Goal: Information Seeking & Learning: Check status

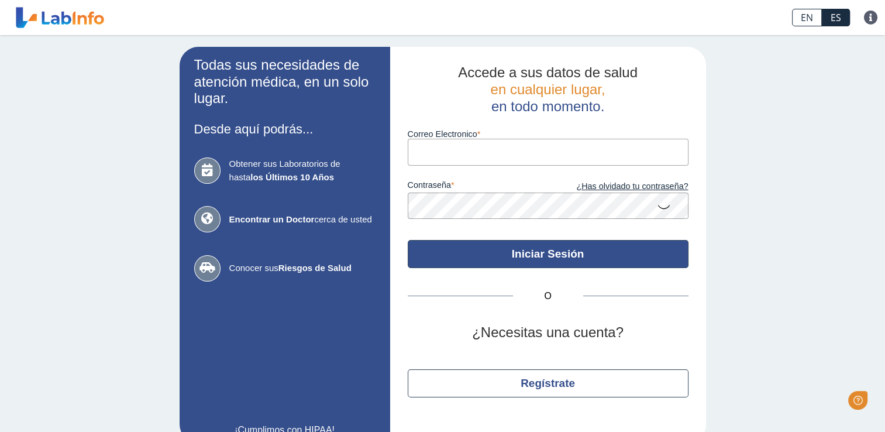
type input "[PERSON_NAME][EMAIL_ADDRESS][DOMAIN_NAME]"
click at [537, 260] on button "Iniciar Sesión" at bounding box center [548, 254] width 281 height 28
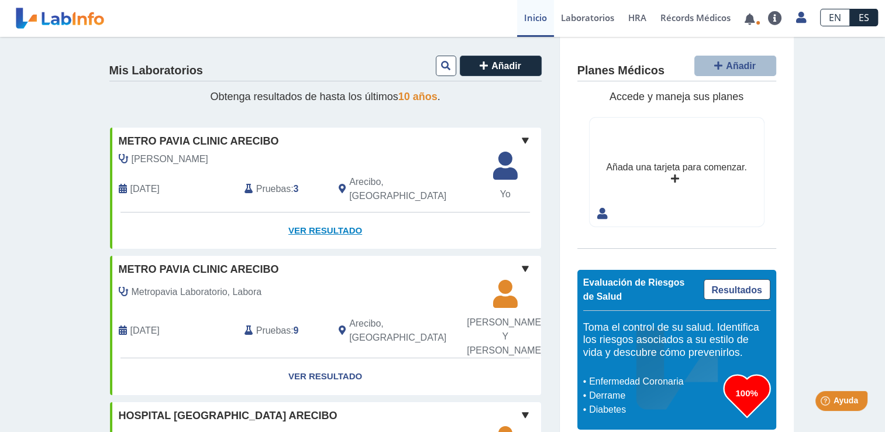
click at [325, 214] on link "Ver Resultado" at bounding box center [325, 230] width 431 height 37
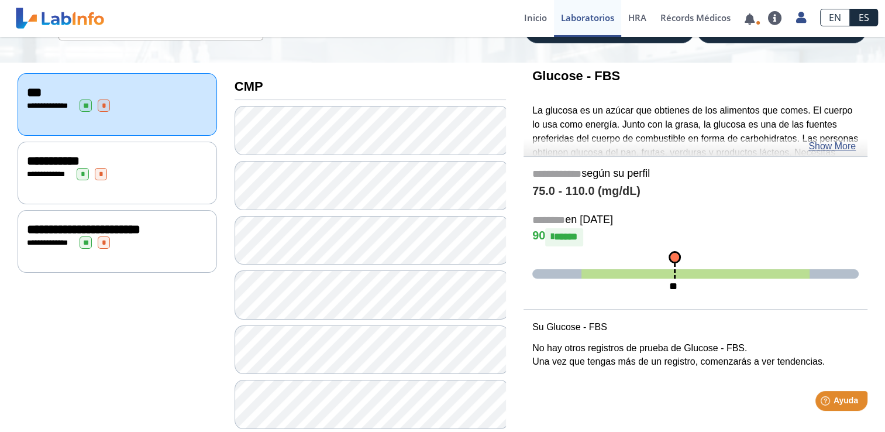
scroll to position [127, 0]
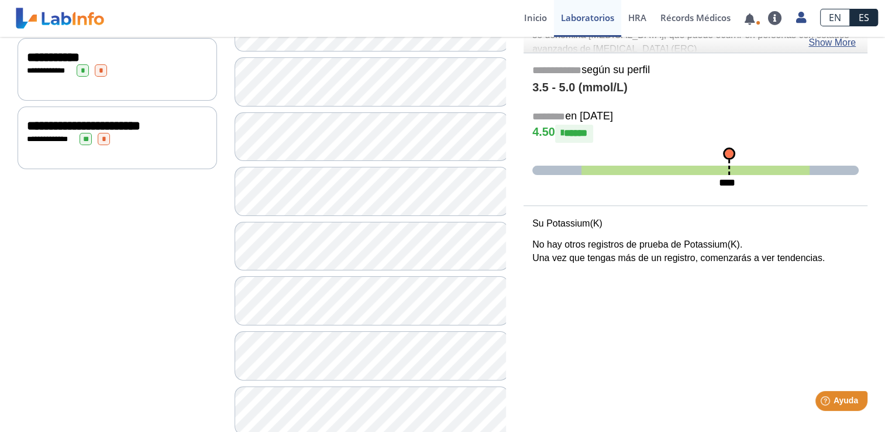
scroll to position [220, 0]
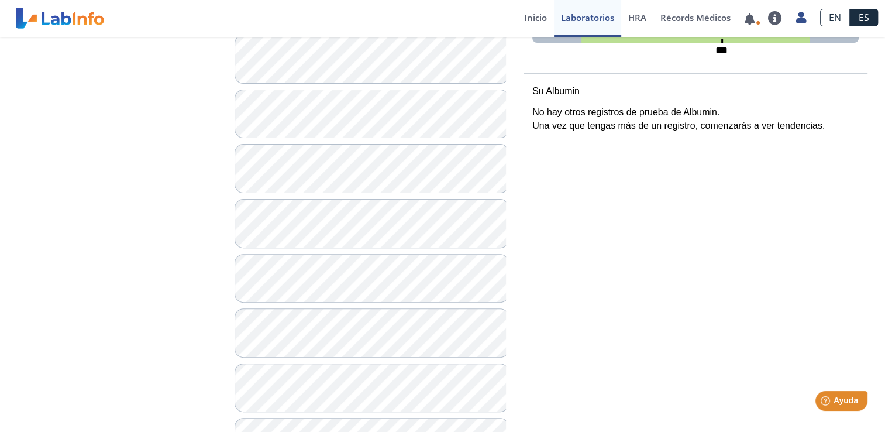
scroll to position [360, 0]
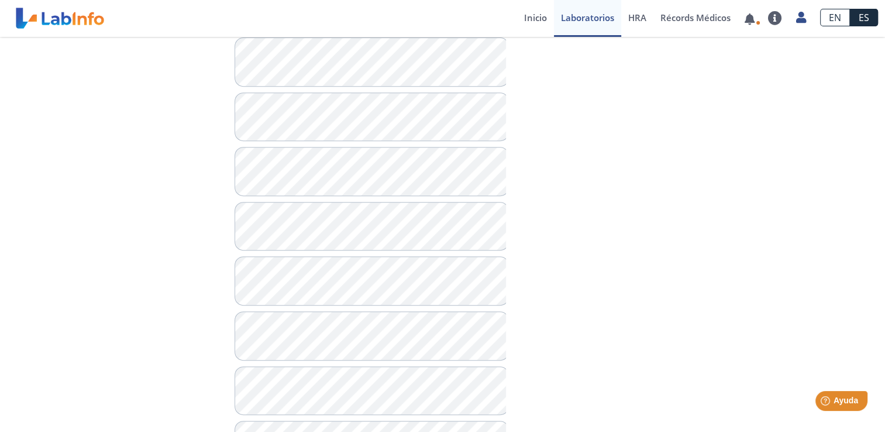
scroll to position [516, 0]
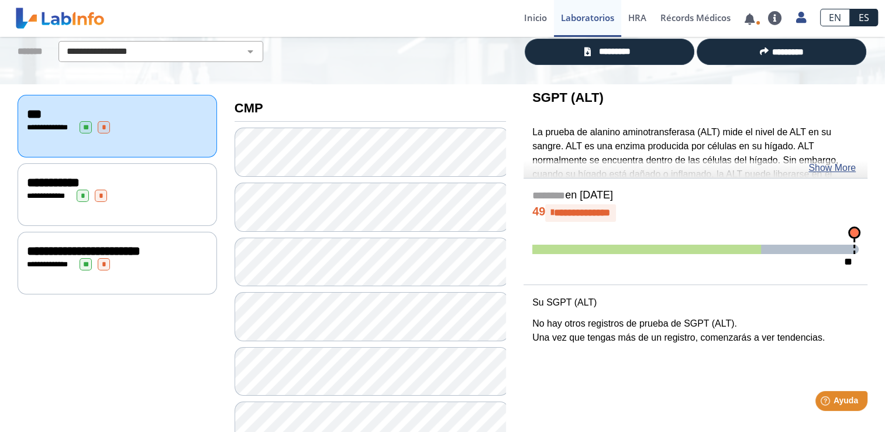
scroll to position [92, 0]
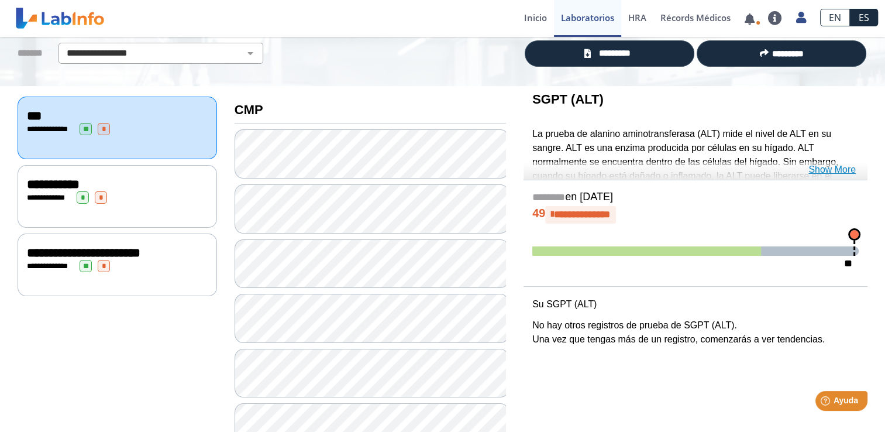
click at [840, 168] on link "Show More" at bounding box center [832, 170] width 47 height 14
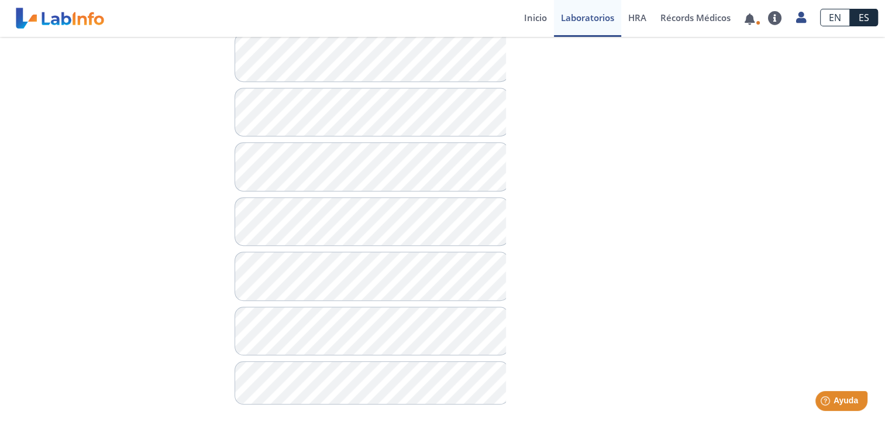
scroll to position [792, 0]
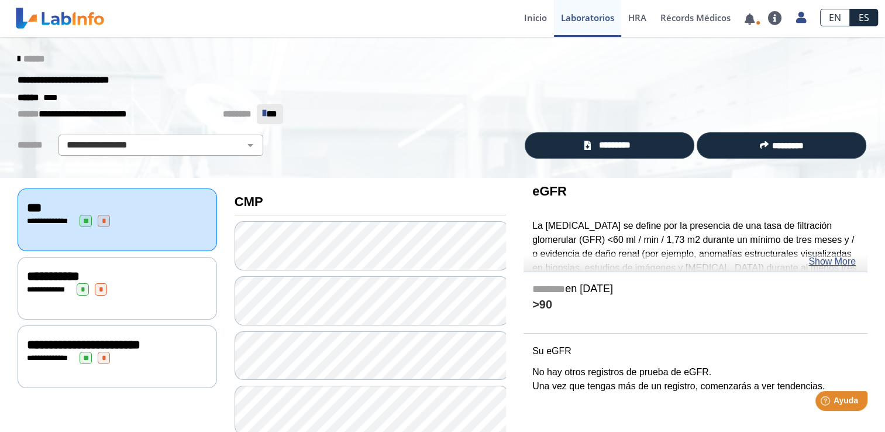
click at [37, 294] on div "**********" at bounding box center [118, 288] width 200 height 63
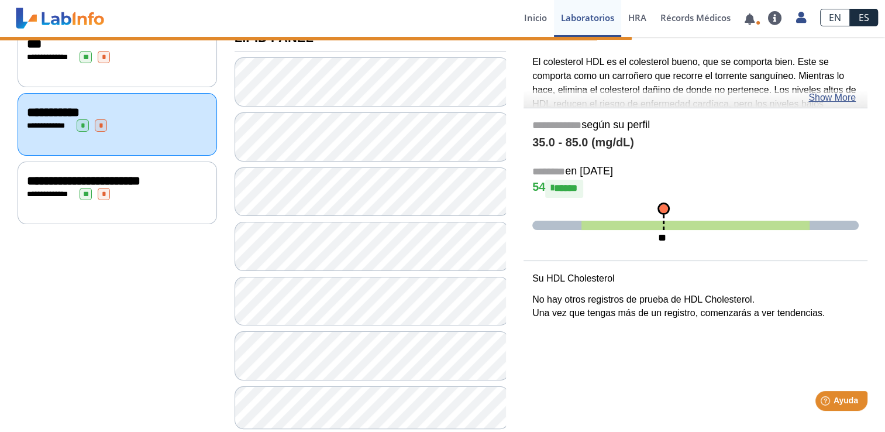
scroll to position [171, 0]
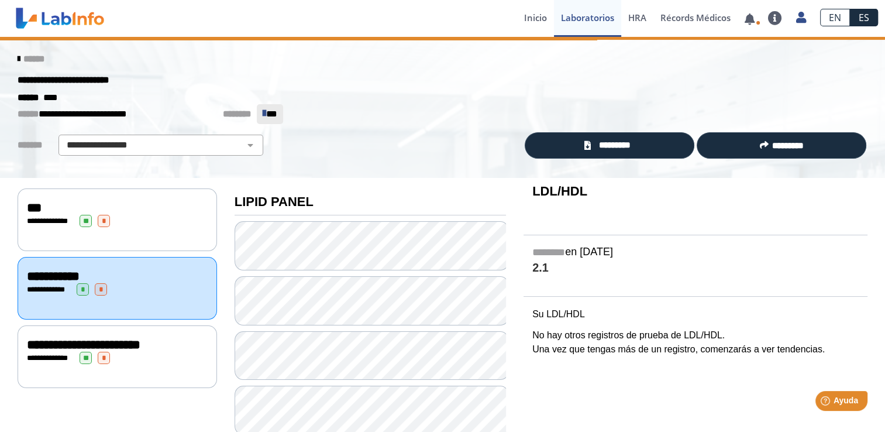
click at [39, 343] on span "**********" at bounding box center [84, 344] width 114 height 13
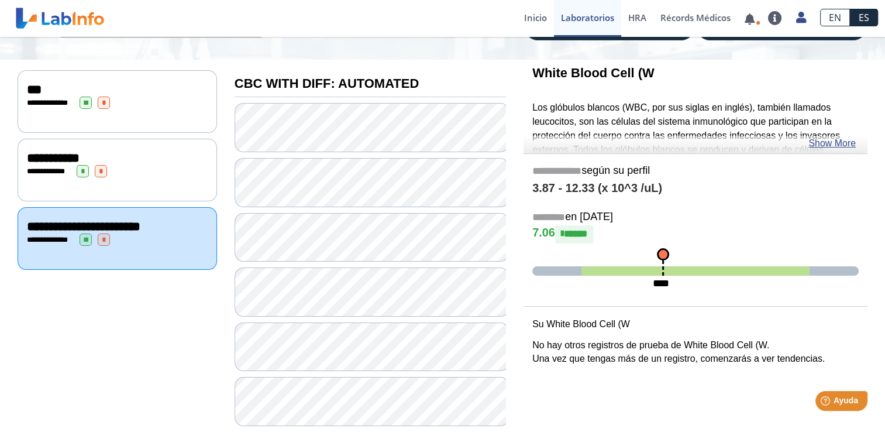
scroll to position [112, 0]
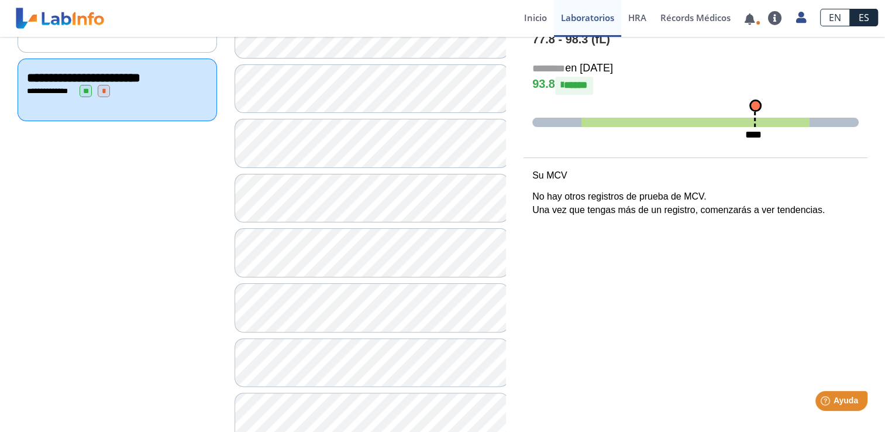
scroll to position [295, 0]
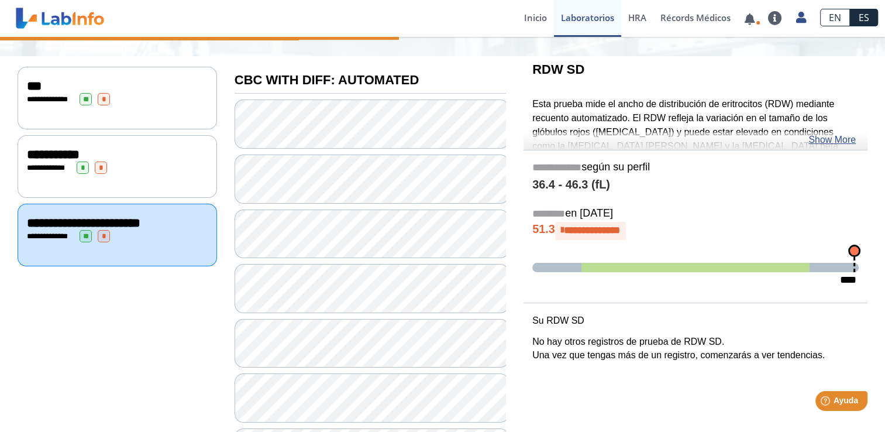
scroll to position [126, 0]
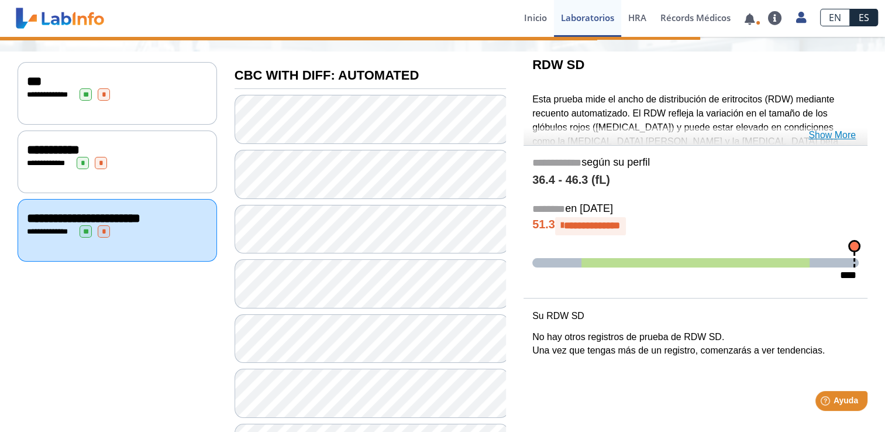
click at [824, 132] on link "Show More" at bounding box center [832, 135] width 47 height 14
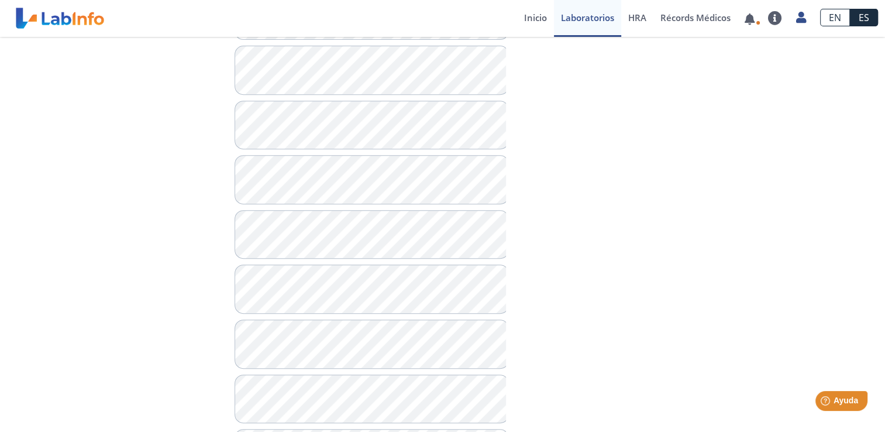
scroll to position [506, 0]
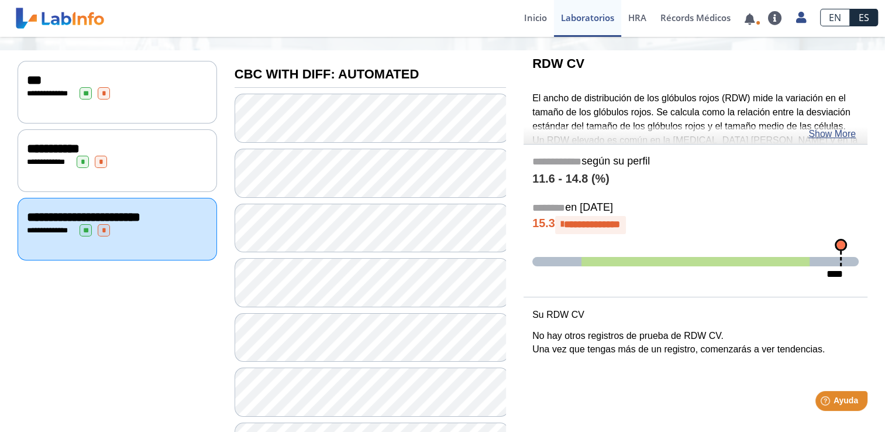
scroll to position [129, 0]
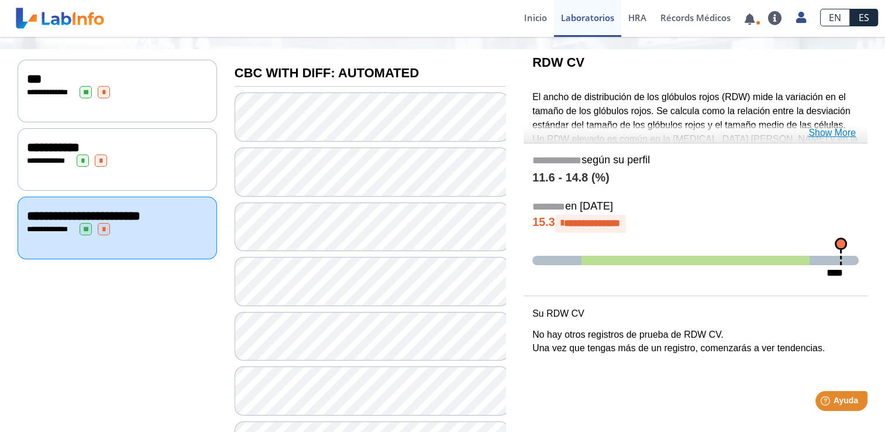
click at [822, 129] on link "Show More" at bounding box center [832, 133] width 47 height 14
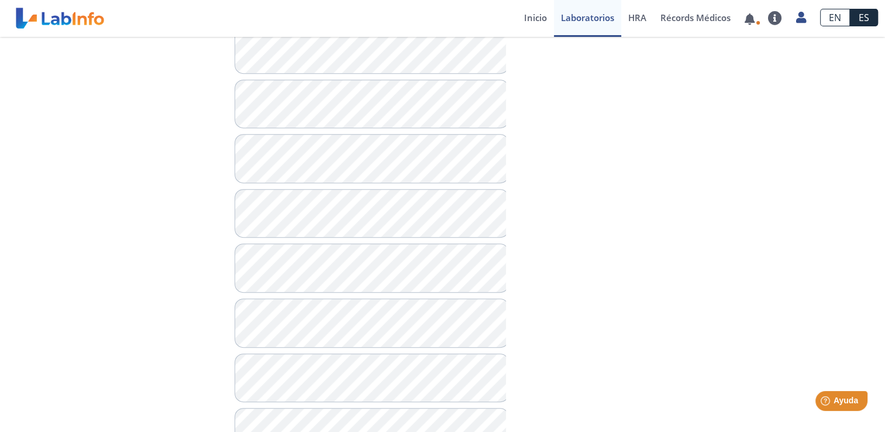
scroll to position [580, 0]
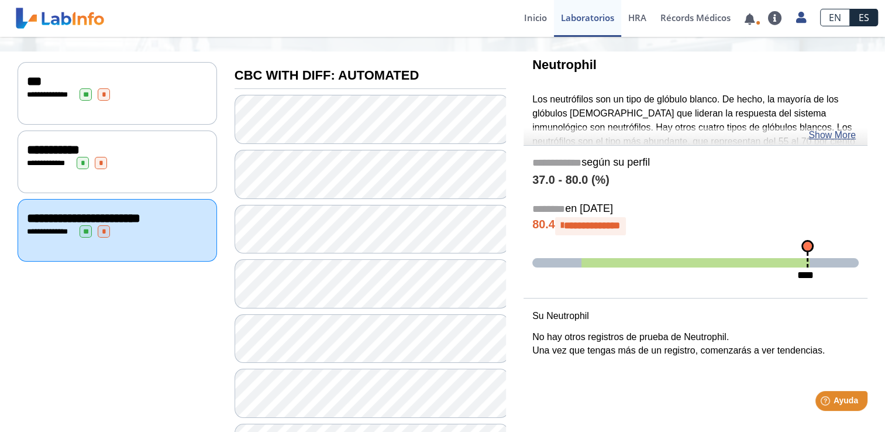
scroll to position [112, 0]
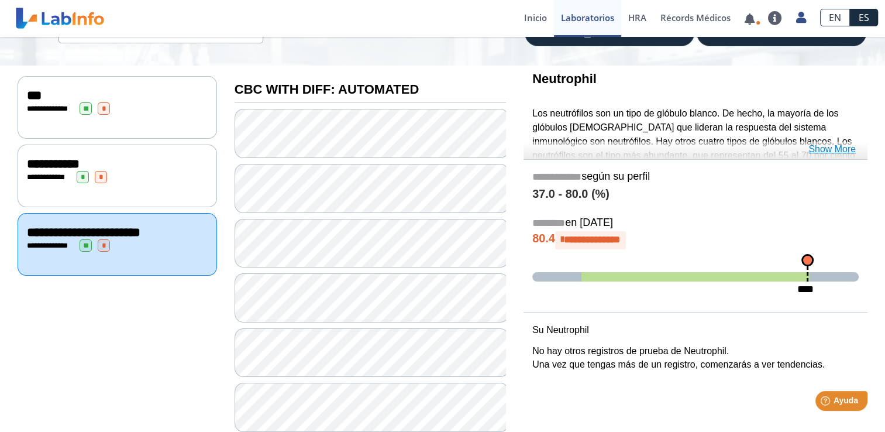
click at [827, 149] on link "Show More" at bounding box center [832, 149] width 47 height 14
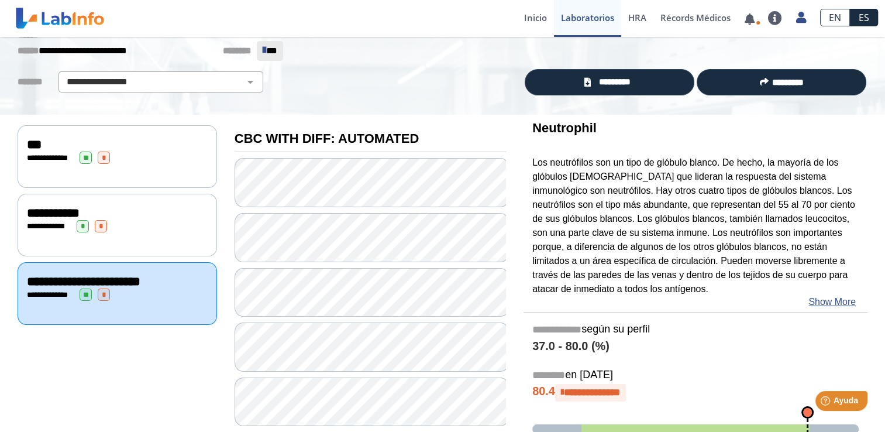
scroll to position [0, 0]
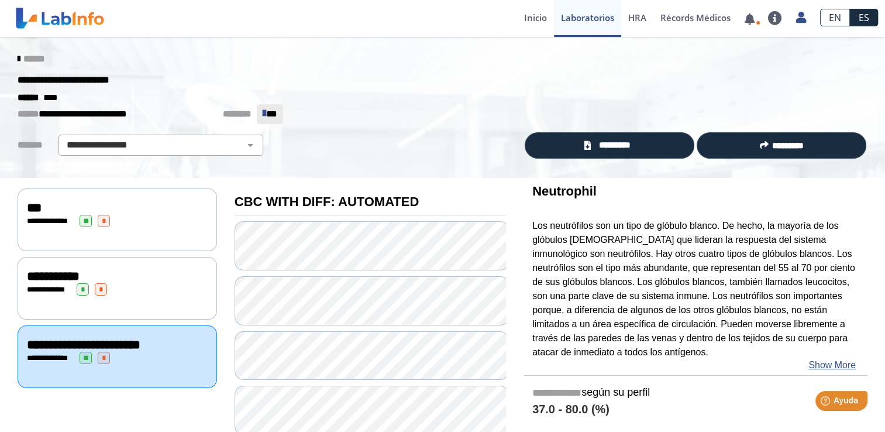
click at [53, 215] on div "**********" at bounding box center [117, 221] width 181 height 12
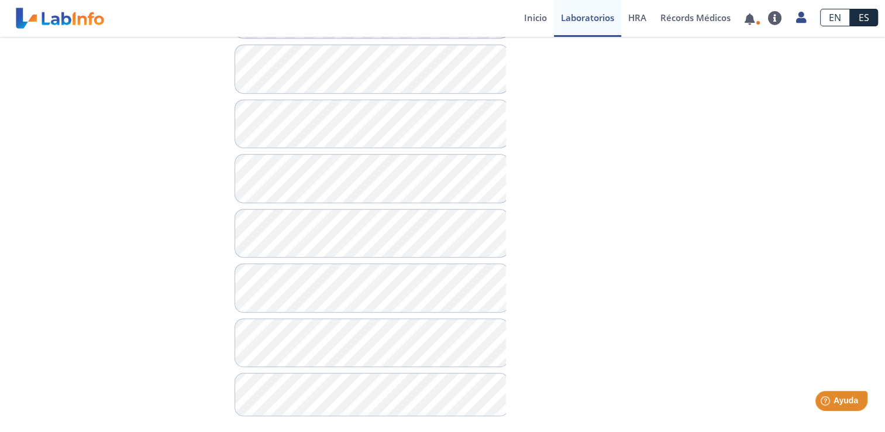
scroll to position [792, 0]
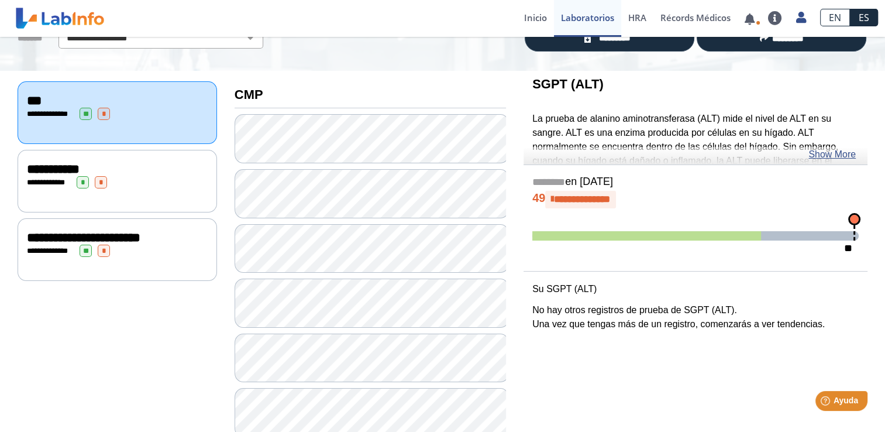
scroll to position [99, 0]
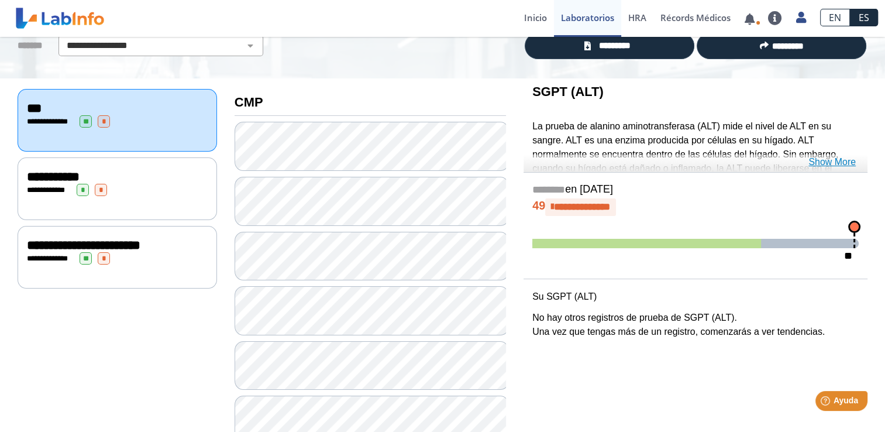
click at [844, 162] on link "Show More" at bounding box center [832, 162] width 47 height 14
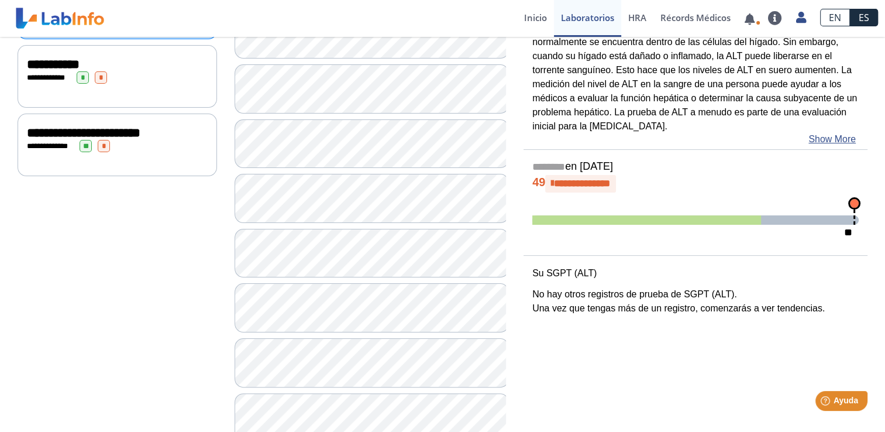
scroll to position [0, 0]
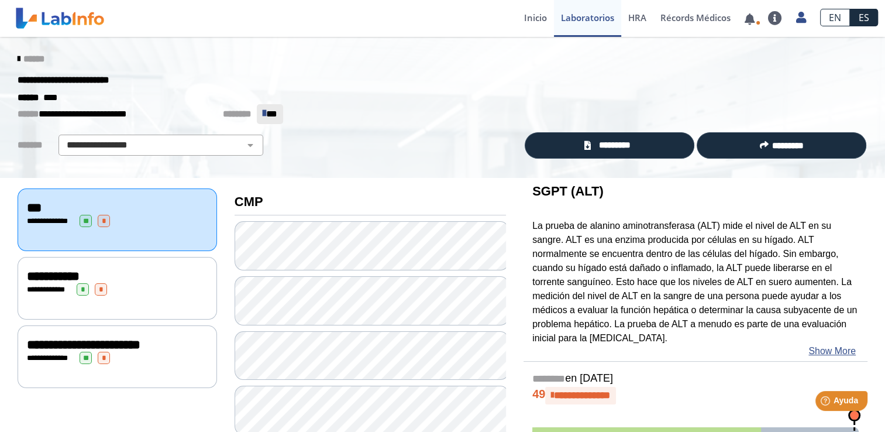
click at [18, 58] on icon at bounding box center [19, 58] width 2 height 9
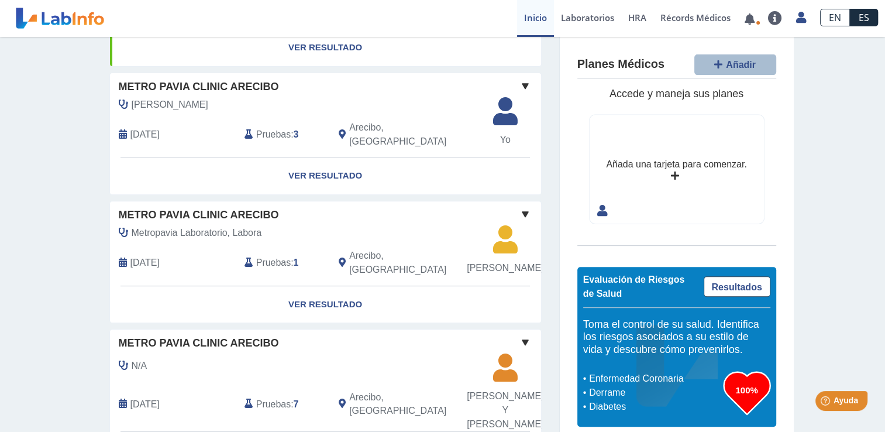
scroll to position [445, 0]
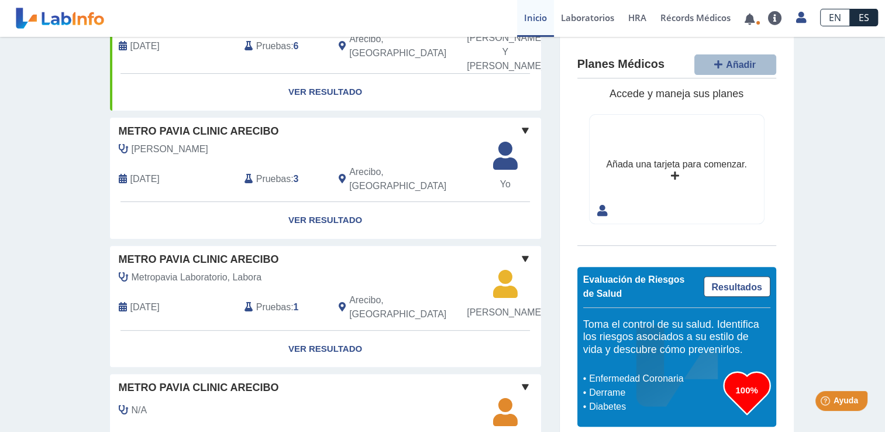
click at [253, 118] on div "Metro [PERSON_NAME] Clinic [PERSON_NAME] [DATE] Pruebas : 3 Arecibo, PR Yo Yo" at bounding box center [325, 160] width 431 height 84
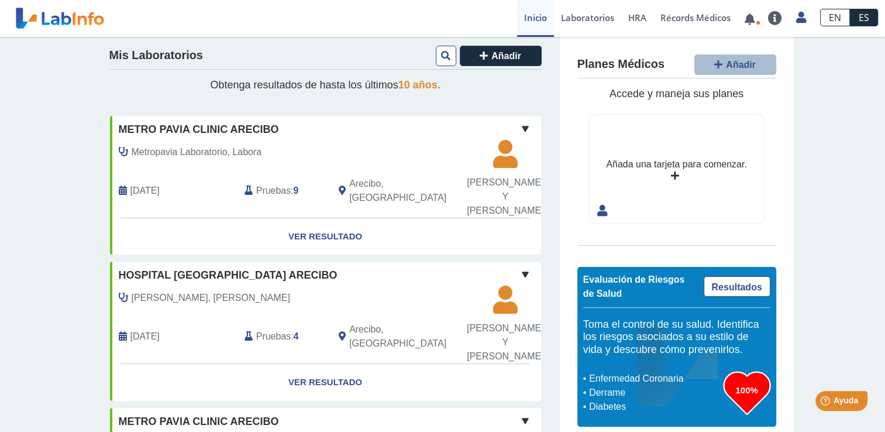
scroll to position [0, 0]
